Goal: Information Seeking & Learning: Learn about a topic

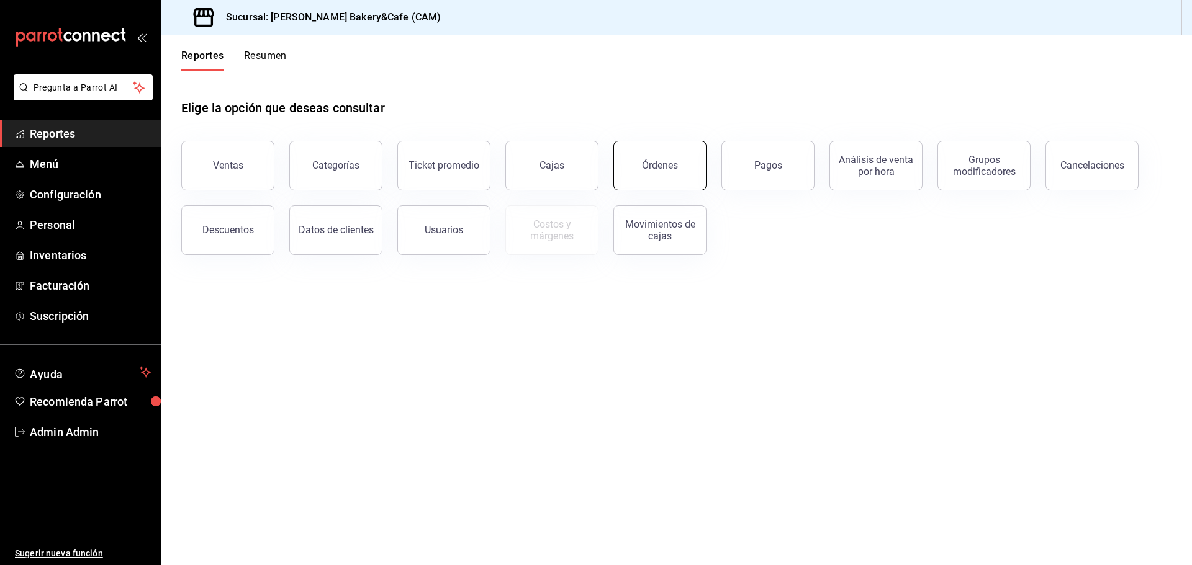
click at [651, 163] on div "Órdenes" at bounding box center [660, 165] width 36 height 12
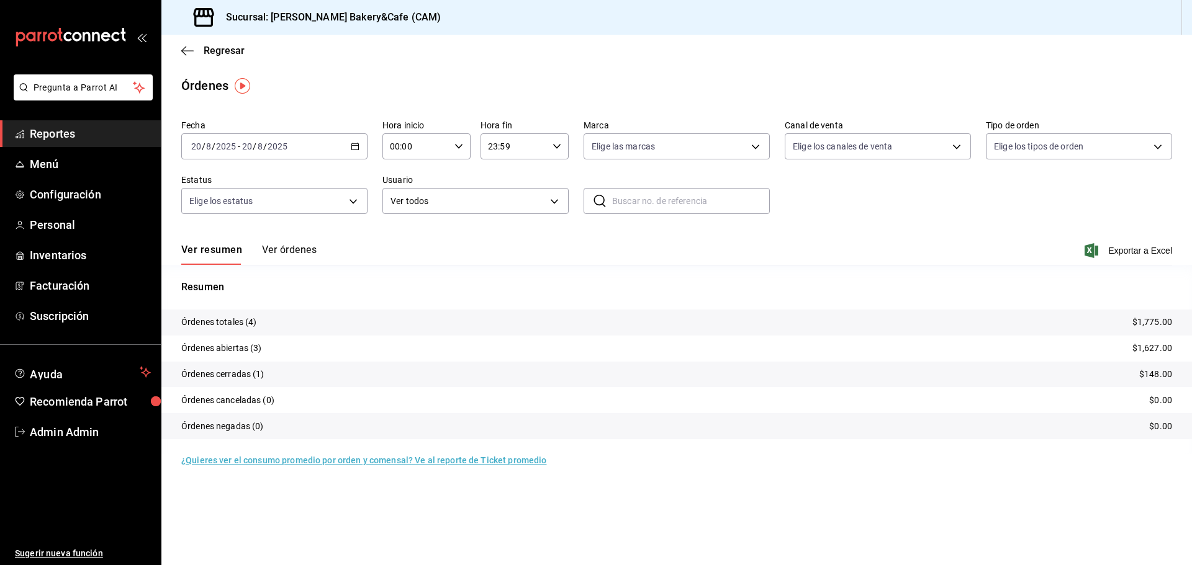
click at [268, 252] on button "Ver órdenes" at bounding box center [289, 254] width 55 height 21
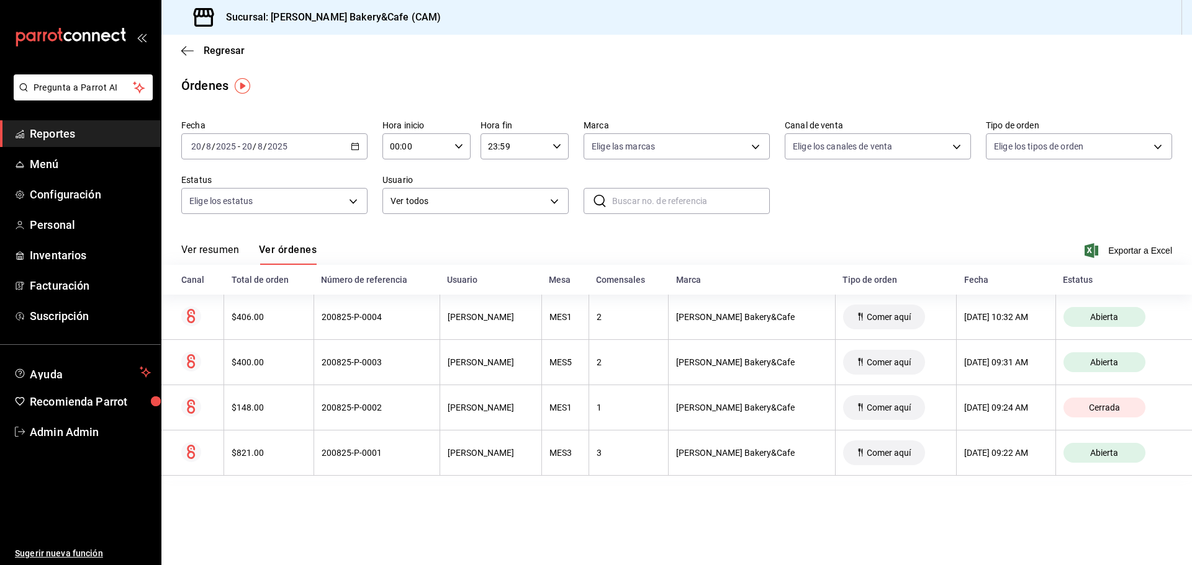
click at [121, 130] on span "Reportes" at bounding box center [90, 133] width 121 height 17
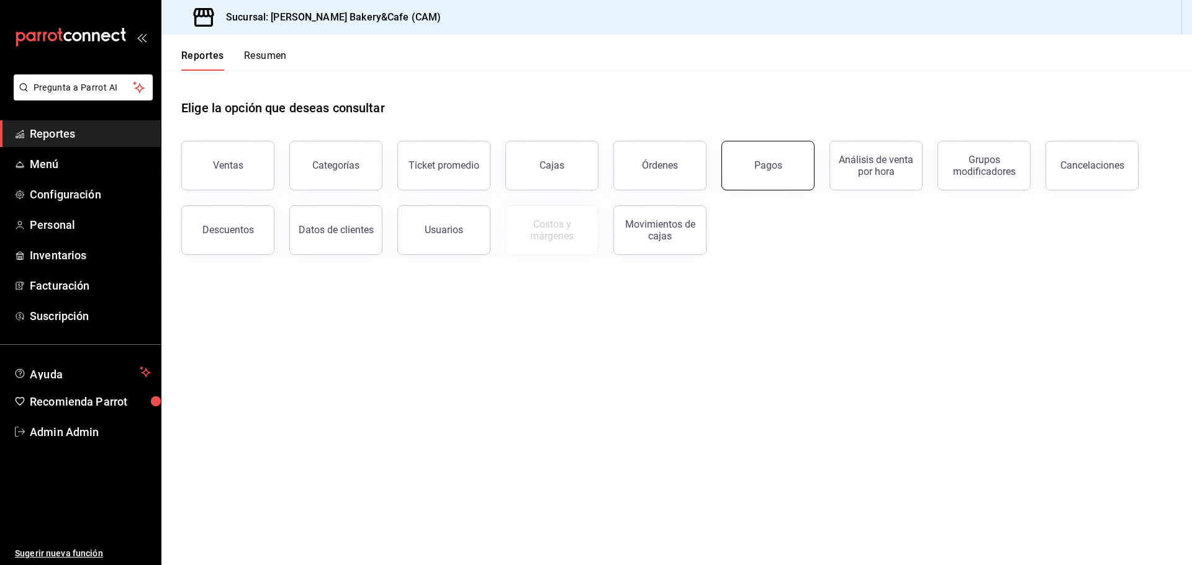
click at [755, 174] on button "Pagos" at bounding box center [767, 166] width 93 height 50
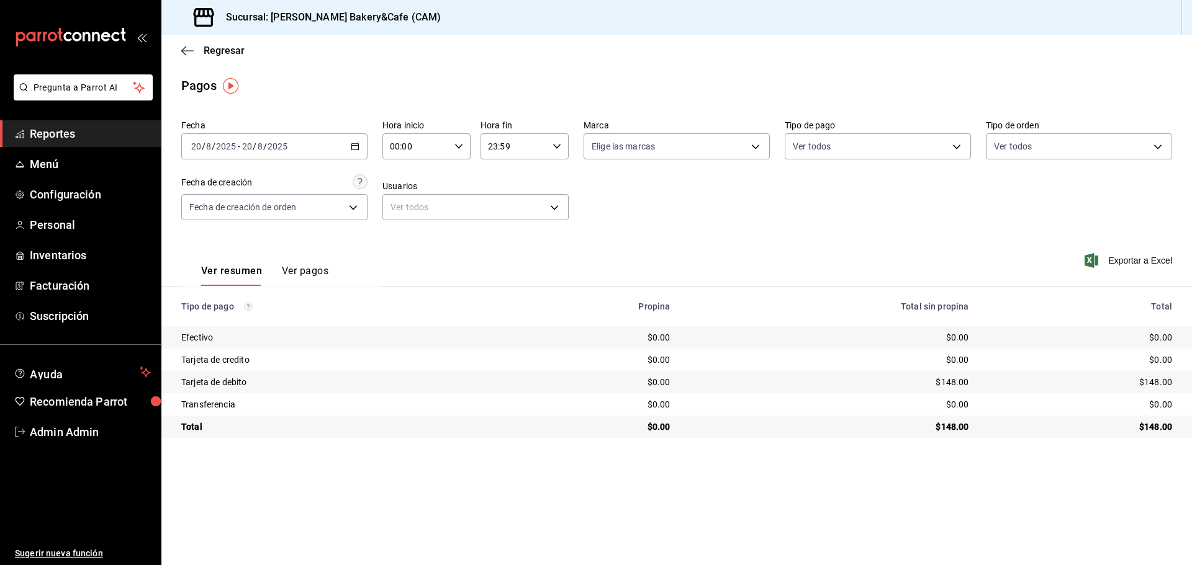
click at [295, 266] on button "Ver pagos" at bounding box center [305, 275] width 47 height 21
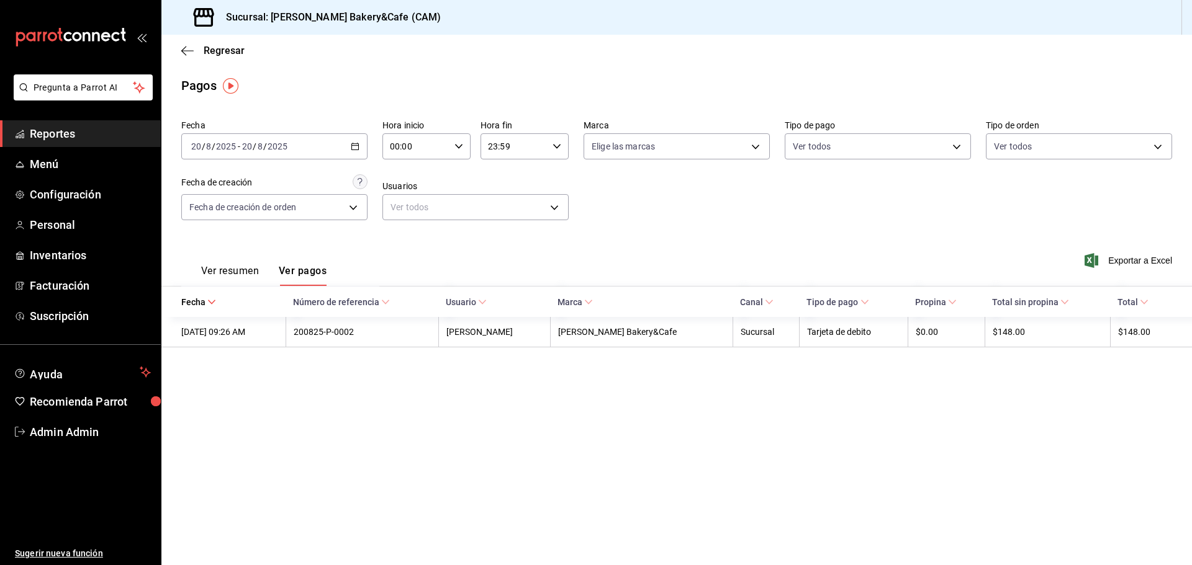
click at [227, 264] on div "Ver resumen Ver pagos" at bounding box center [253, 268] width 145 height 36
click at [227, 268] on button "Ver resumen" at bounding box center [230, 275] width 58 height 21
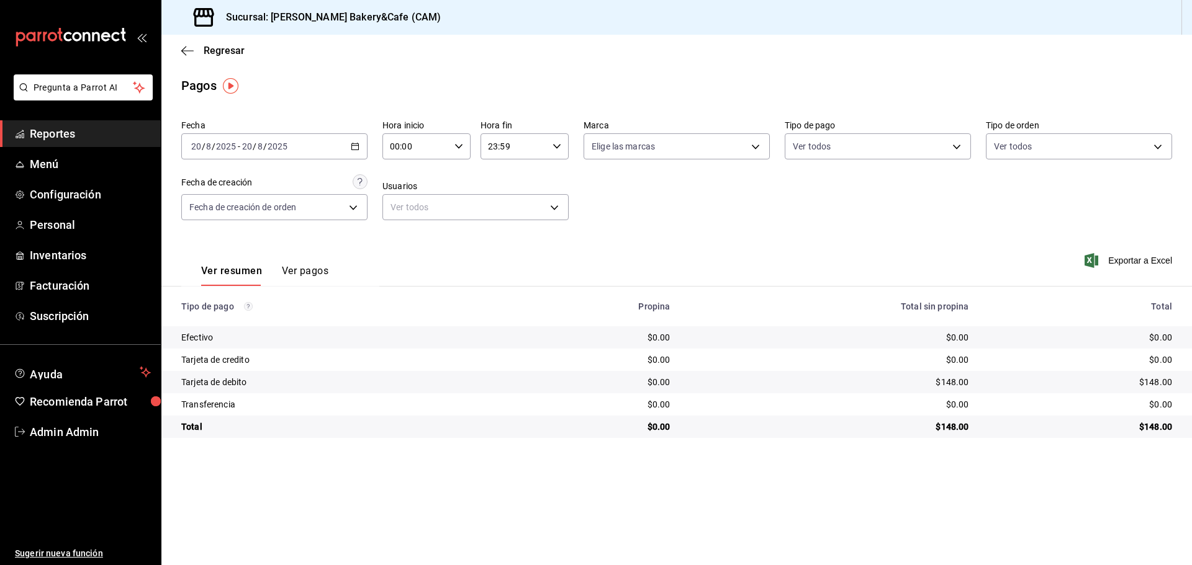
click at [129, 141] on span "Reportes" at bounding box center [90, 133] width 121 height 17
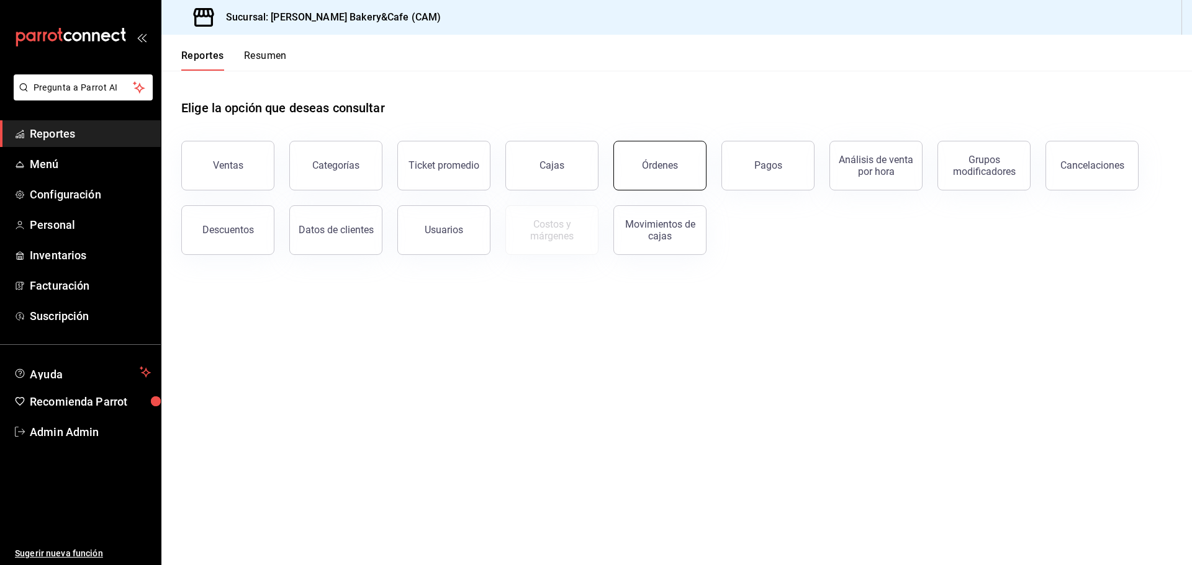
click at [646, 155] on button "Órdenes" at bounding box center [659, 166] width 93 height 50
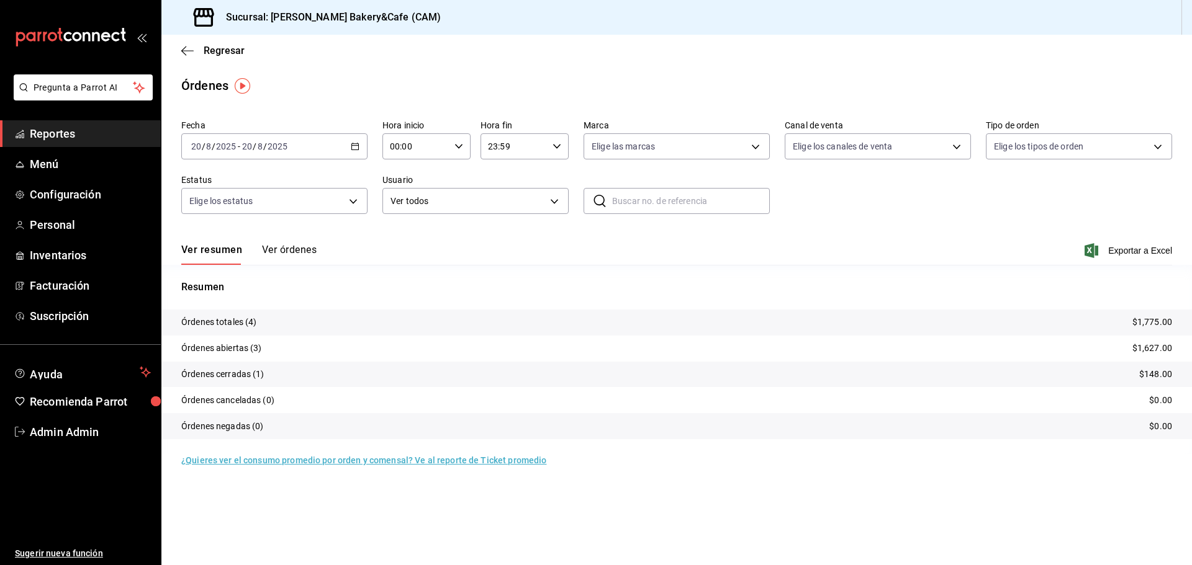
click at [291, 250] on button "Ver órdenes" at bounding box center [289, 254] width 55 height 21
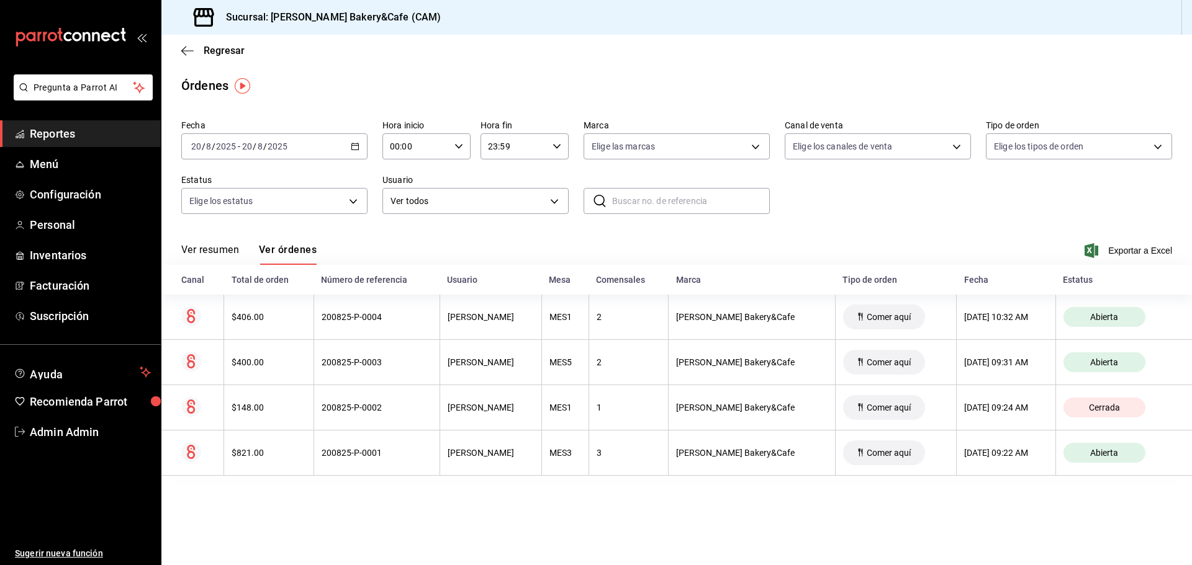
drag, startPoint x: 205, startPoint y: 250, endPoint x: 215, endPoint y: 244, distance: 11.2
click at [204, 248] on button "Ver resumen" at bounding box center [210, 254] width 58 height 21
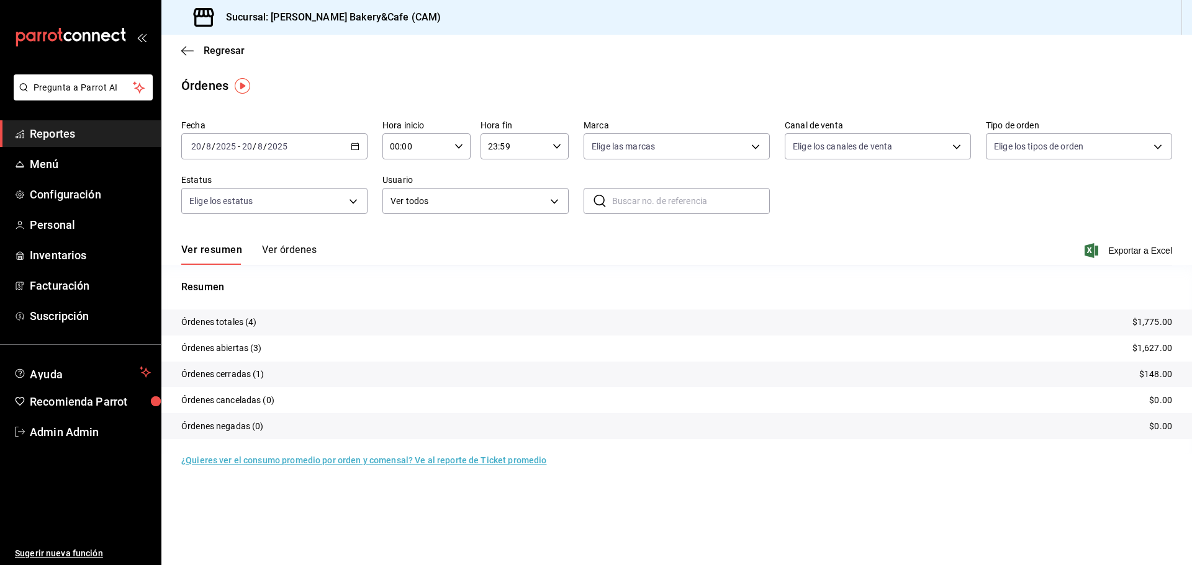
drag, startPoint x: 243, startPoint y: 413, endPoint x: 426, endPoint y: 595, distance: 257.6
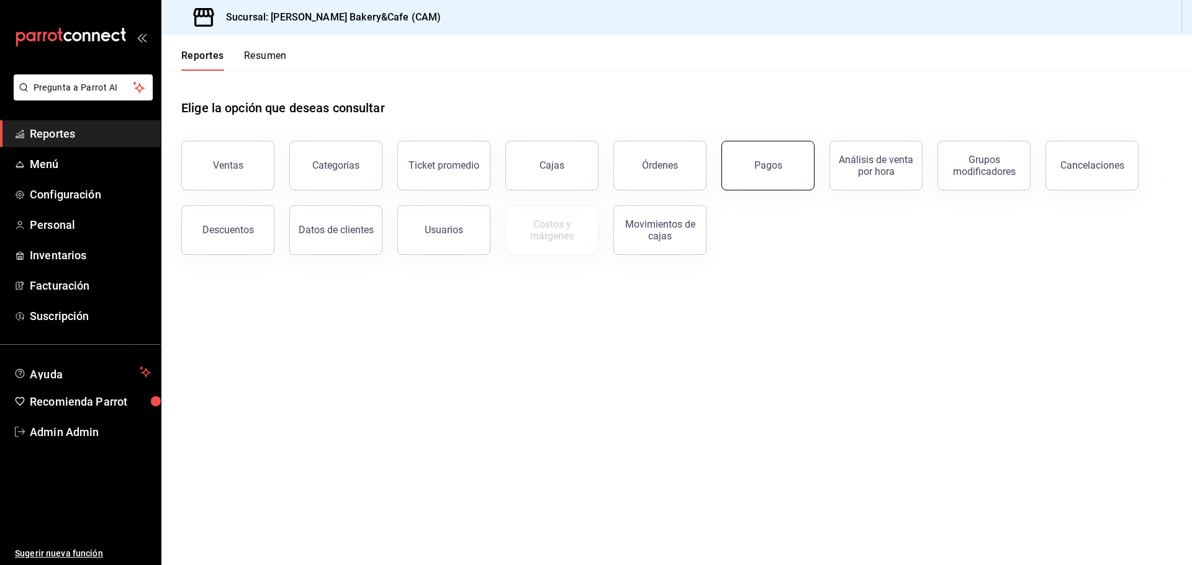
click at [753, 177] on button "Pagos" at bounding box center [767, 166] width 93 height 50
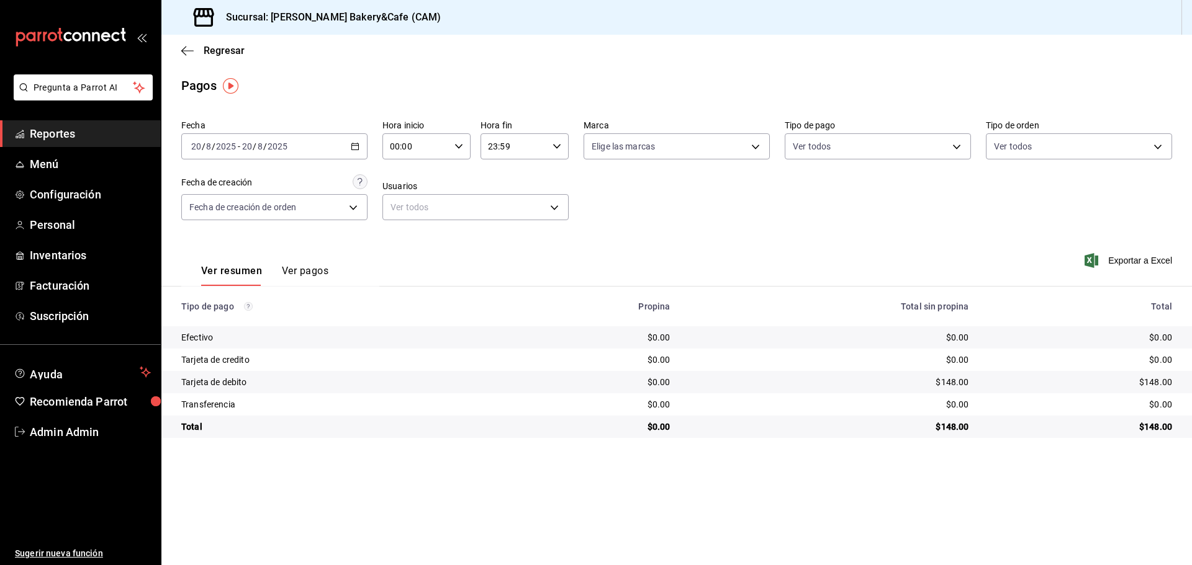
click at [298, 266] on button "Ver pagos" at bounding box center [305, 275] width 47 height 21
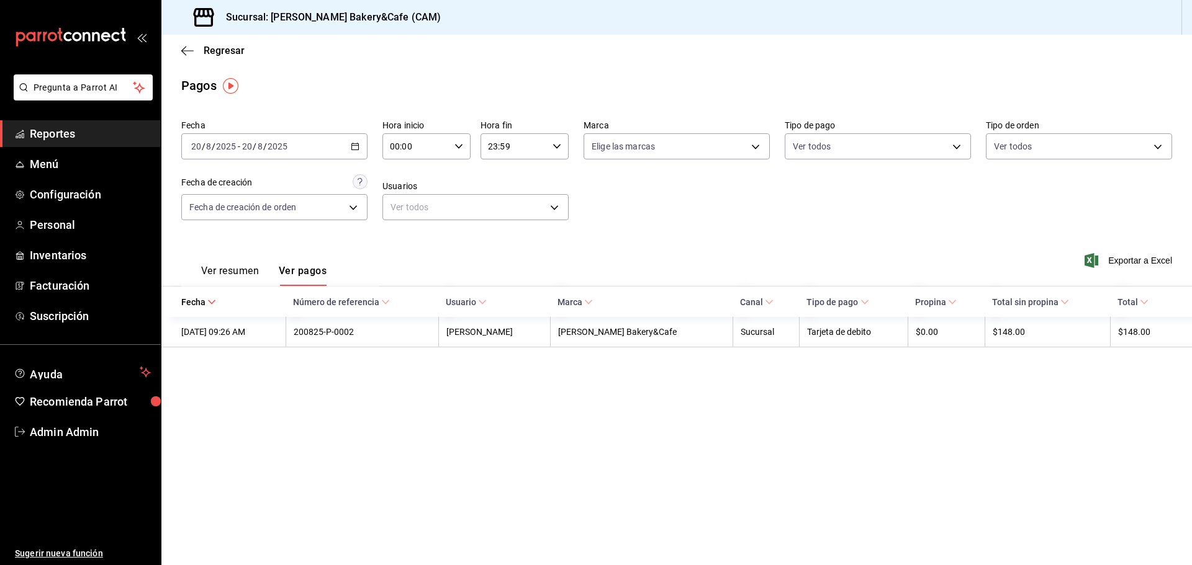
click at [224, 268] on button "Ver resumen" at bounding box center [230, 275] width 58 height 21
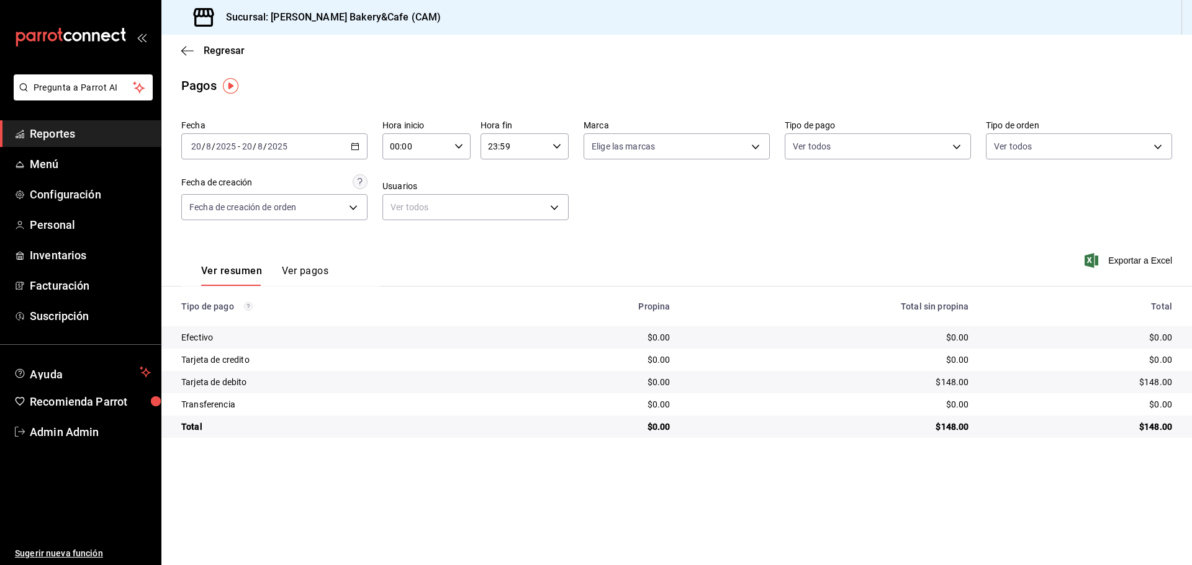
click at [89, 130] on span "Reportes" at bounding box center [90, 133] width 121 height 17
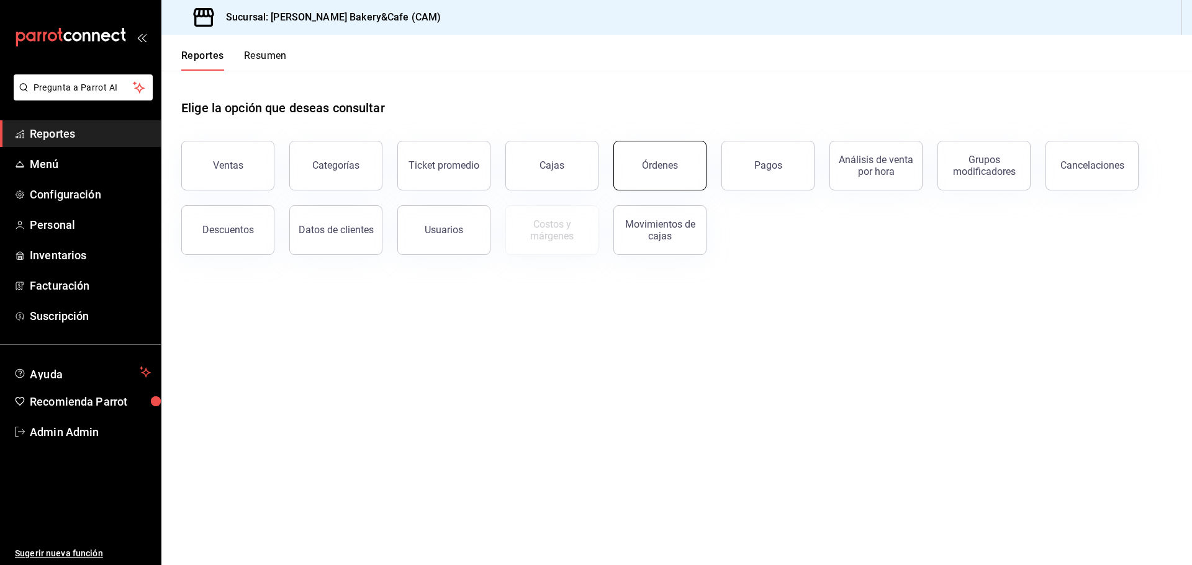
click at [656, 164] on div "Órdenes" at bounding box center [660, 165] width 36 height 12
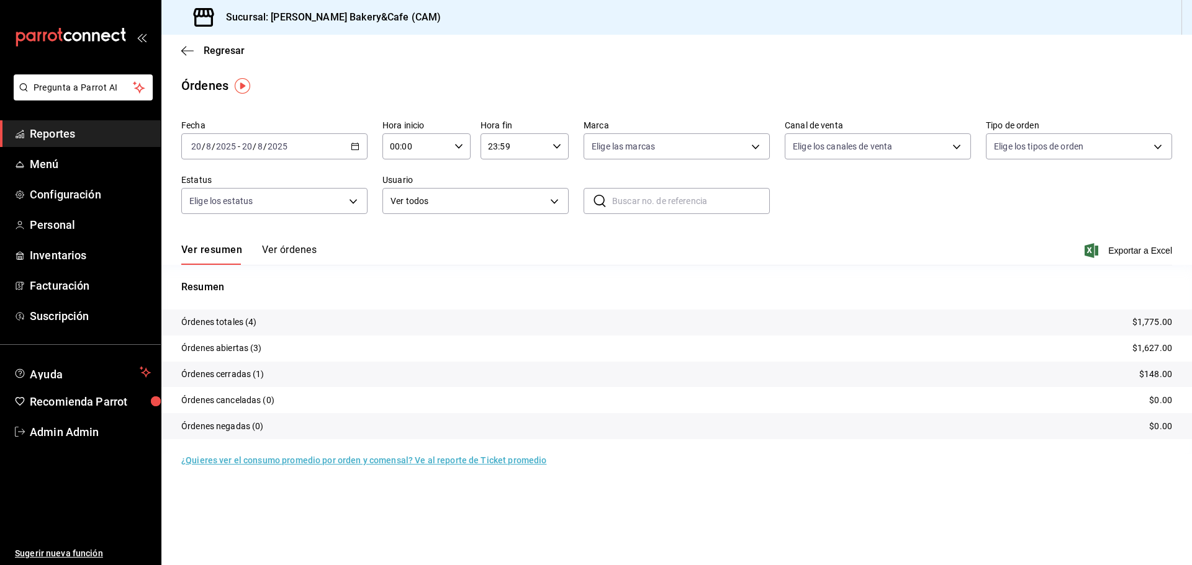
click at [283, 250] on button "Ver órdenes" at bounding box center [289, 254] width 55 height 21
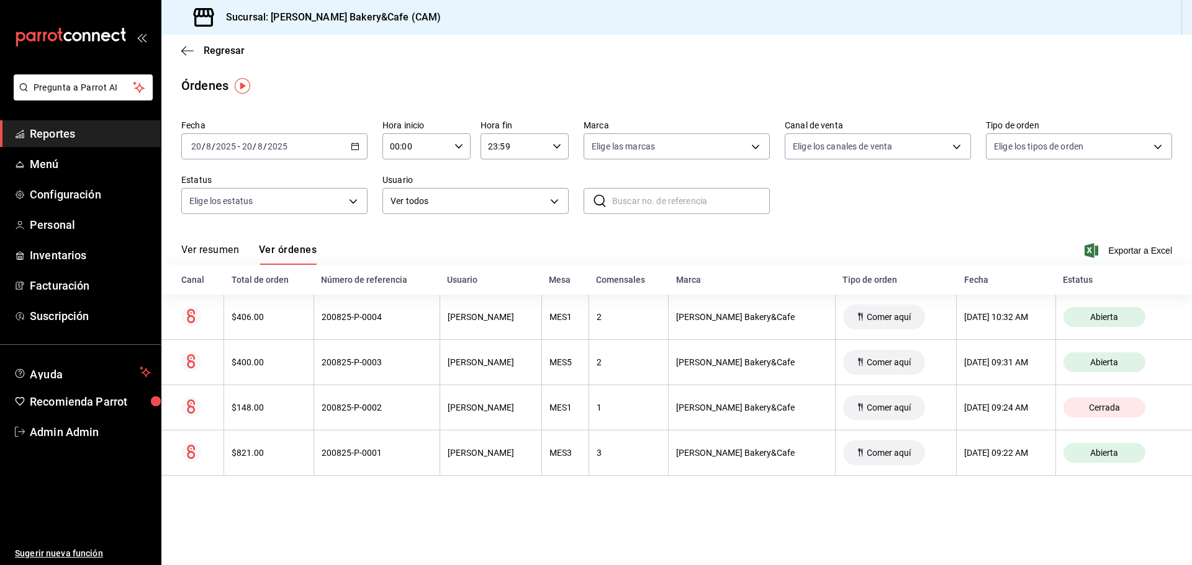
click at [194, 252] on button "Ver resumen" at bounding box center [210, 254] width 58 height 21
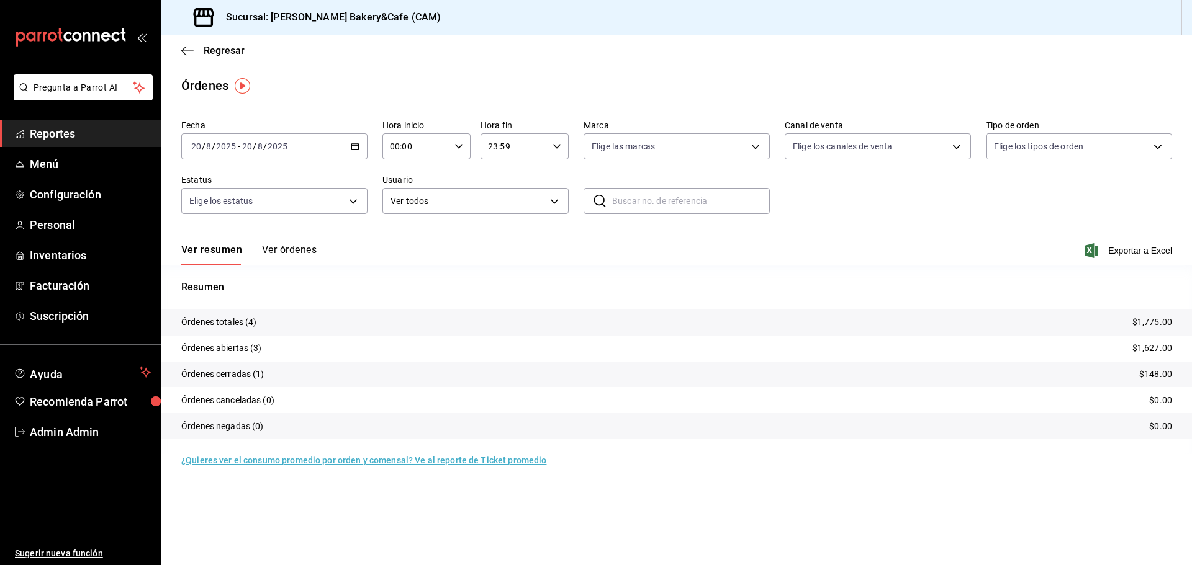
click at [293, 246] on button "Ver órdenes" at bounding box center [289, 254] width 55 height 21
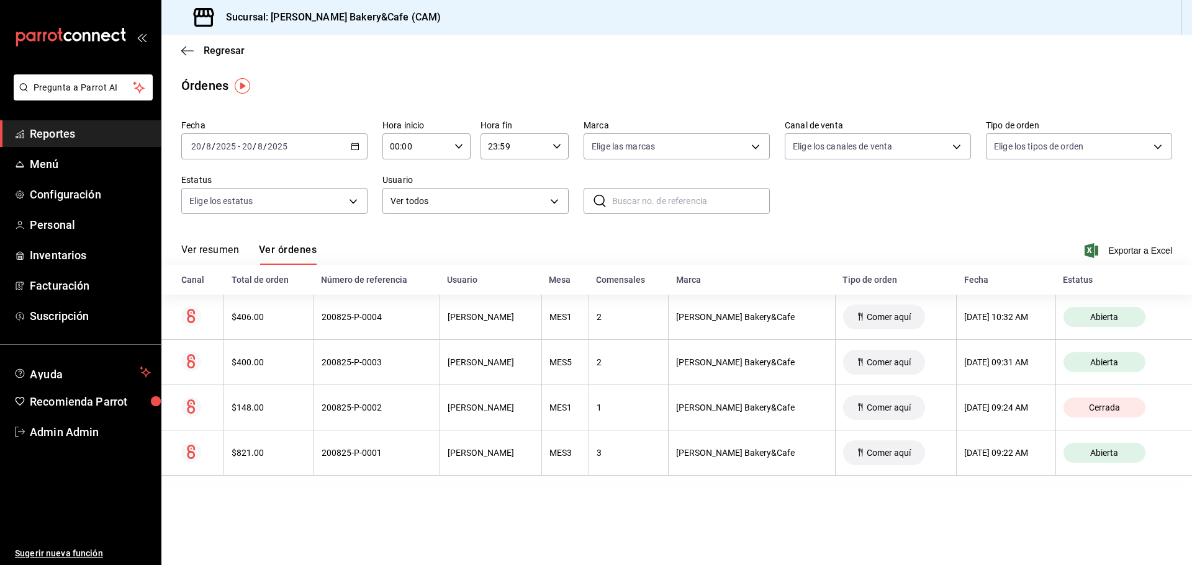
click at [68, 133] on span "Reportes" at bounding box center [90, 133] width 121 height 17
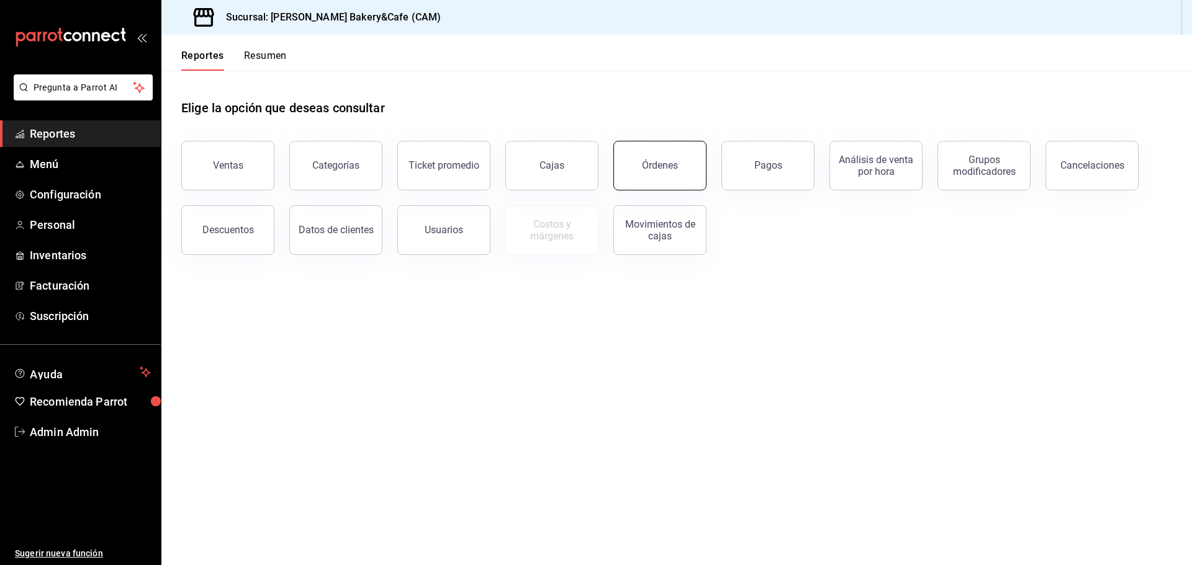
click at [648, 167] on div "Órdenes" at bounding box center [660, 165] width 36 height 12
